Goal: Information Seeking & Learning: Learn about a topic

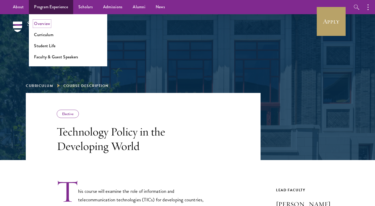
click at [45, 23] on link "Overview" at bounding box center [42, 24] width 16 height 6
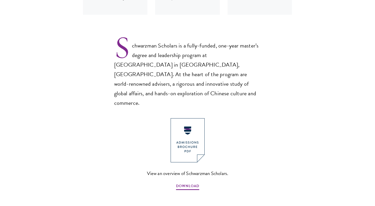
scroll to position [333, 0]
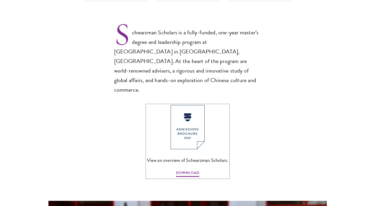
click at [186, 105] on img at bounding box center [188, 127] width 34 height 44
